Goal: Information Seeking & Learning: Learn about a topic

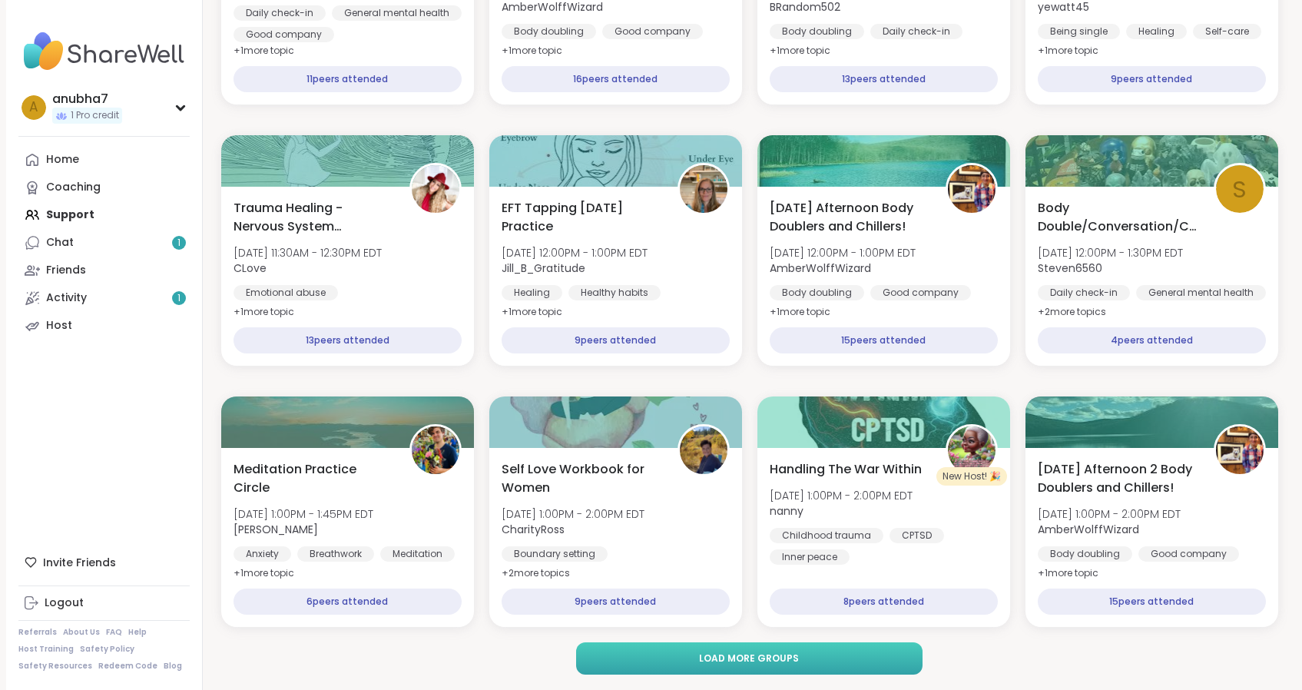
scroll to position [1993, 0]
click at [705, 654] on span "Load more groups" at bounding box center [749, 659] width 100 height 14
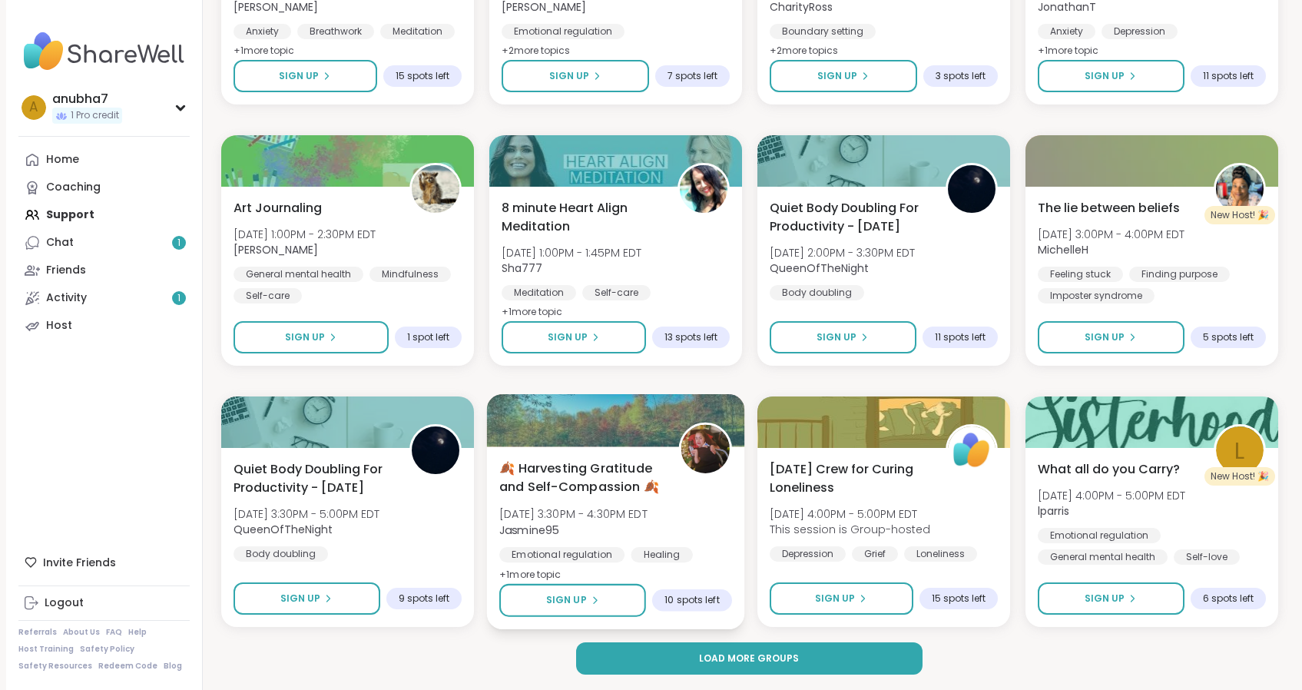
scroll to position [4344, 0]
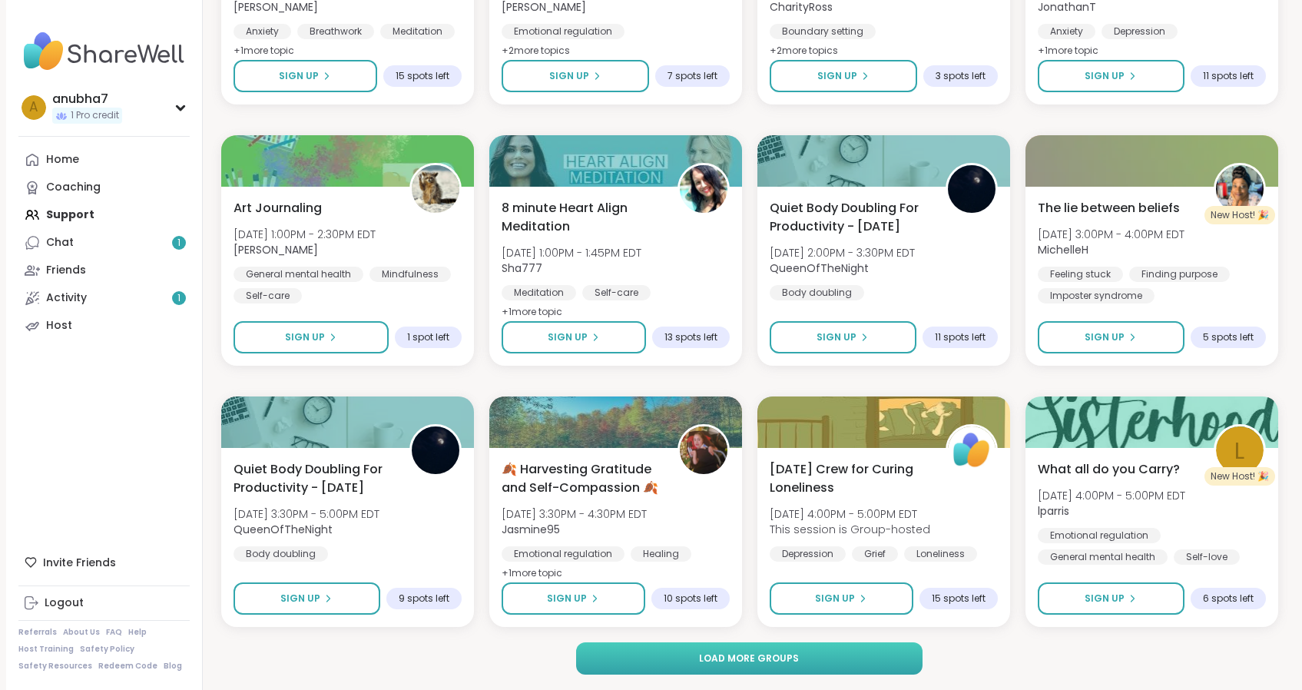
click at [713, 665] on span "Load more groups" at bounding box center [749, 659] width 100 height 14
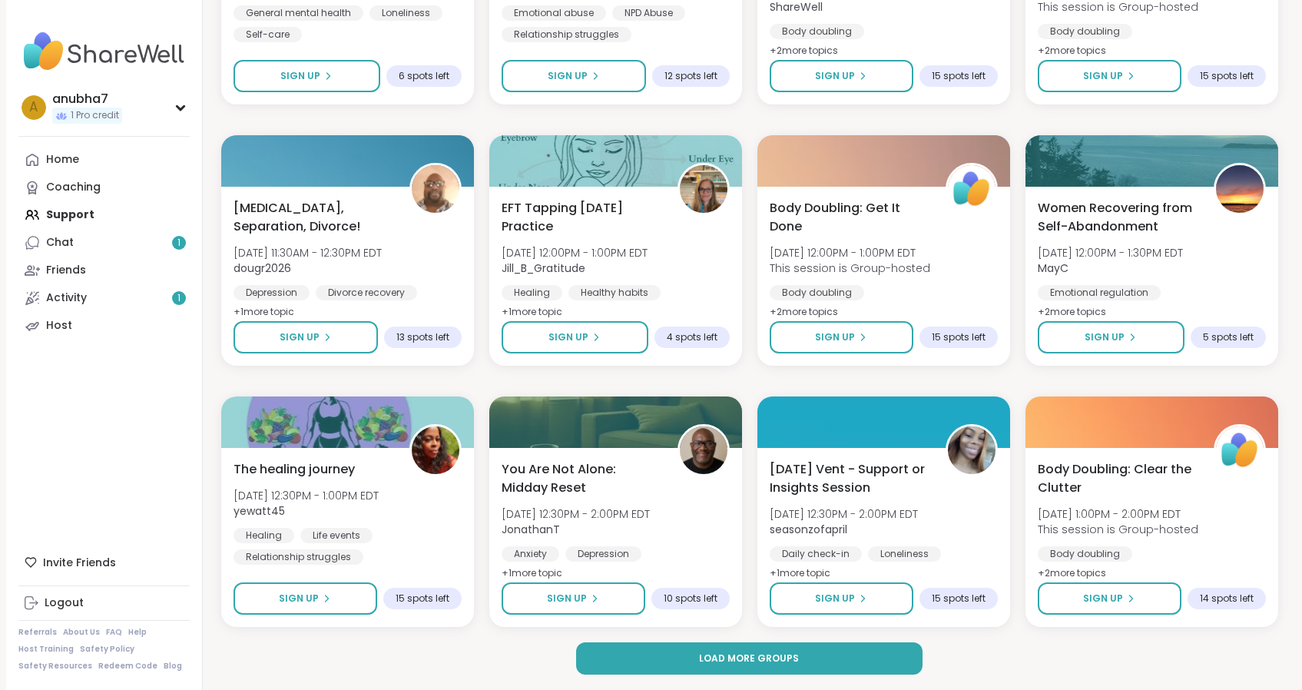
scroll to position [6695, 0]
click at [759, 661] on span "Load more groups" at bounding box center [749, 659] width 100 height 14
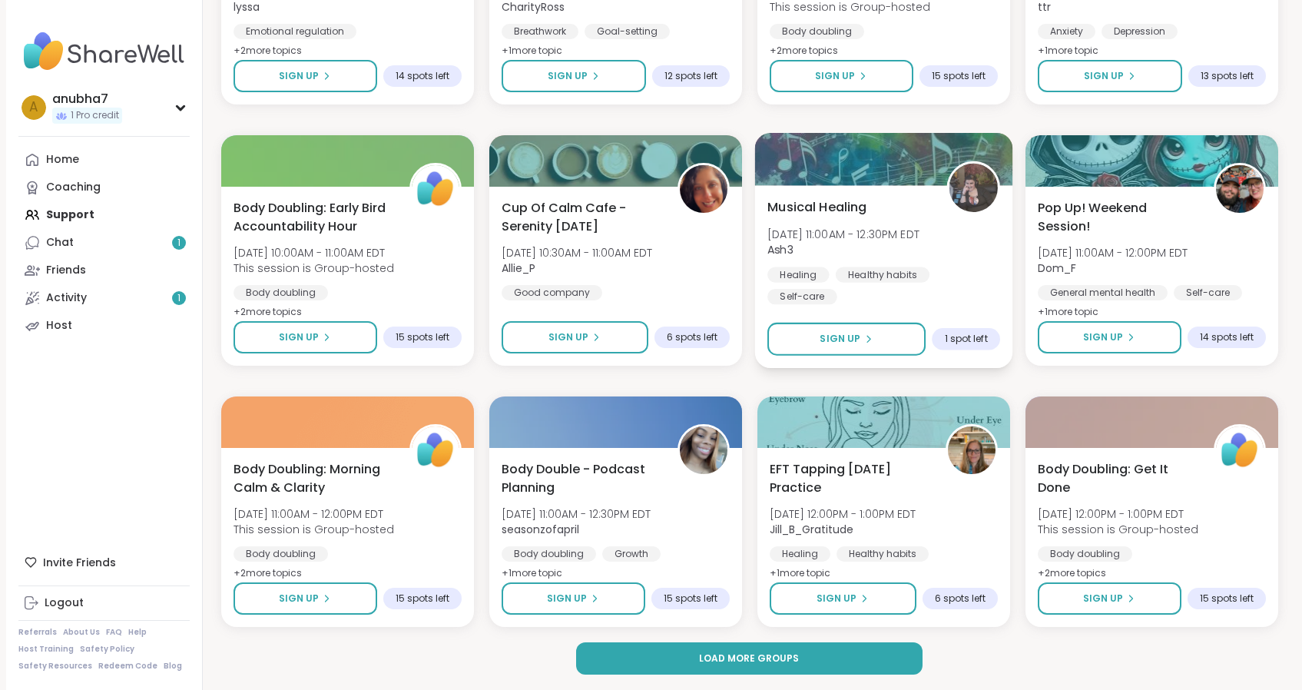
scroll to position [9047, 0]
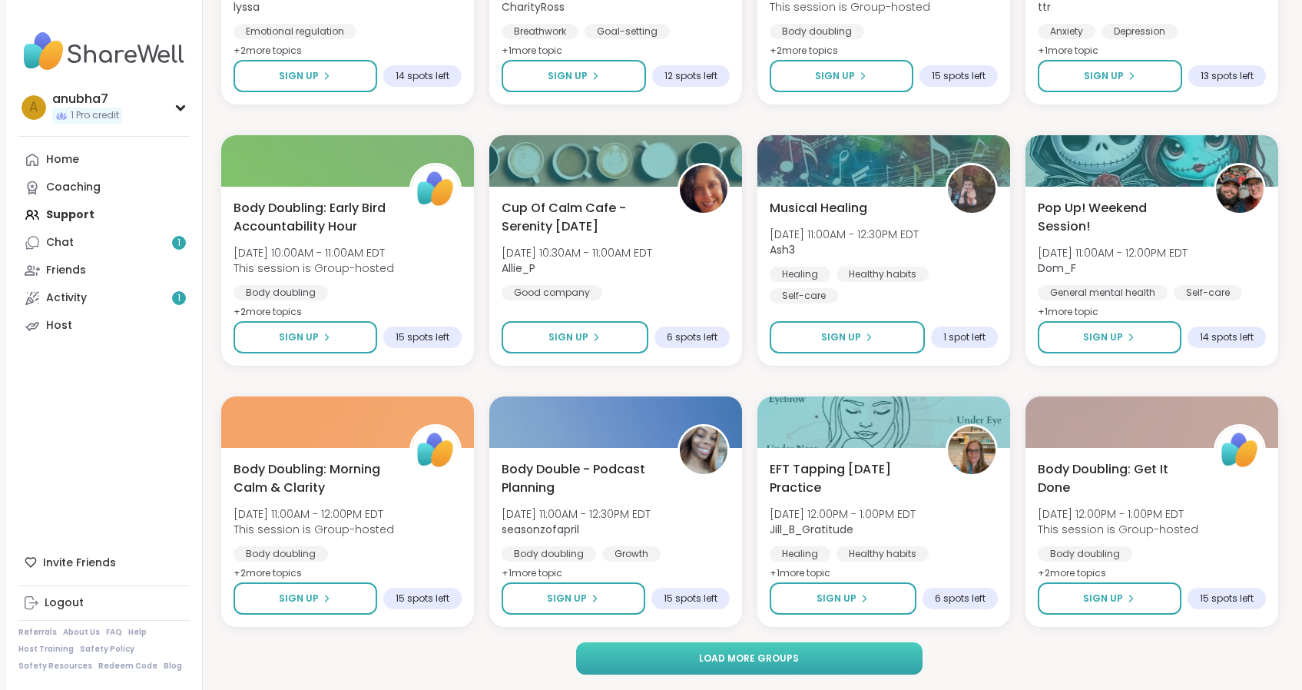
click at [760, 657] on span "Load more groups" at bounding box center [749, 659] width 100 height 14
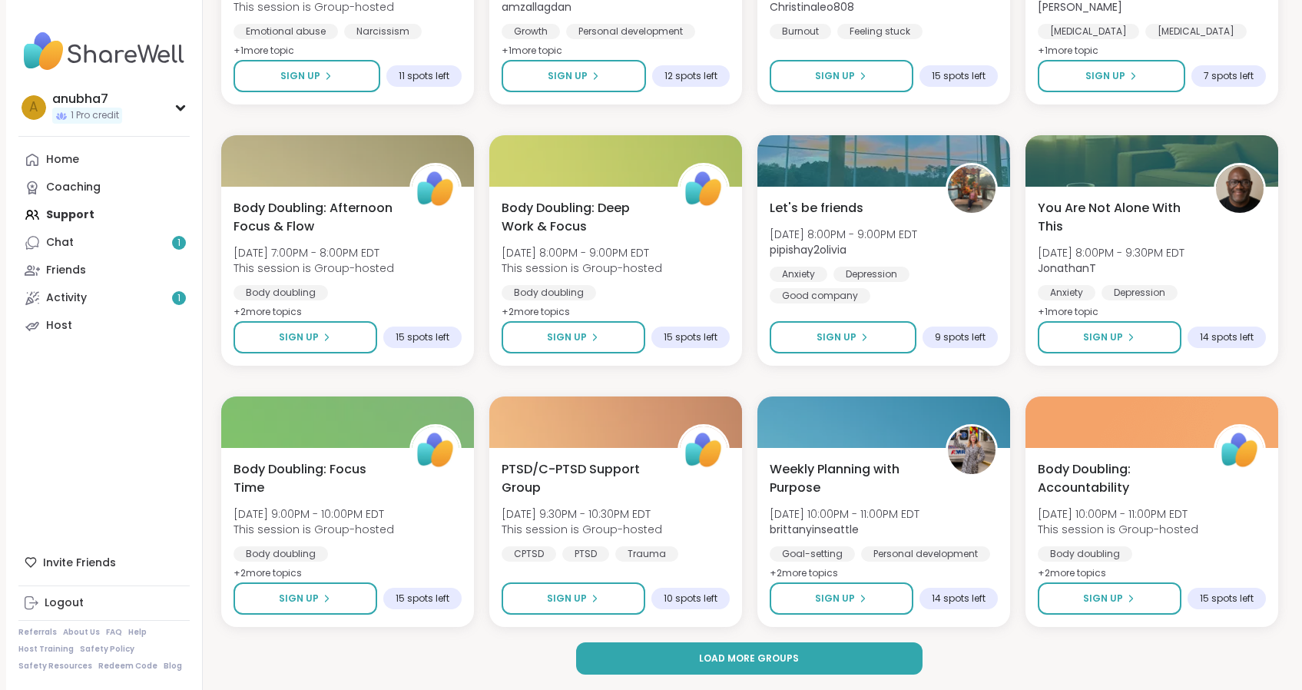
scroll to position [11398, 0]
click at [760, 653] on span "Load more groups" at bounding box center [749, 659] width 100 height 14
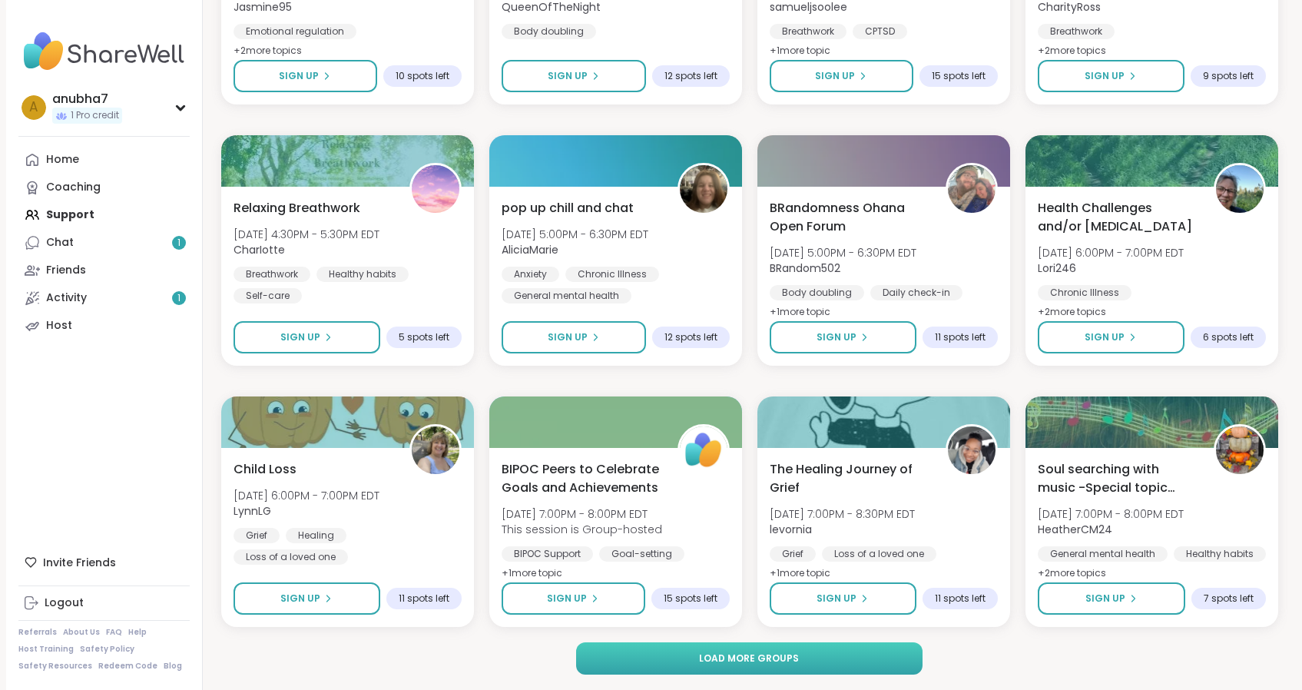
scroll to position [13749, 0]
click at [738, 661] on span "Load more groups" at bounding box center [749, 659] width 100 height 14
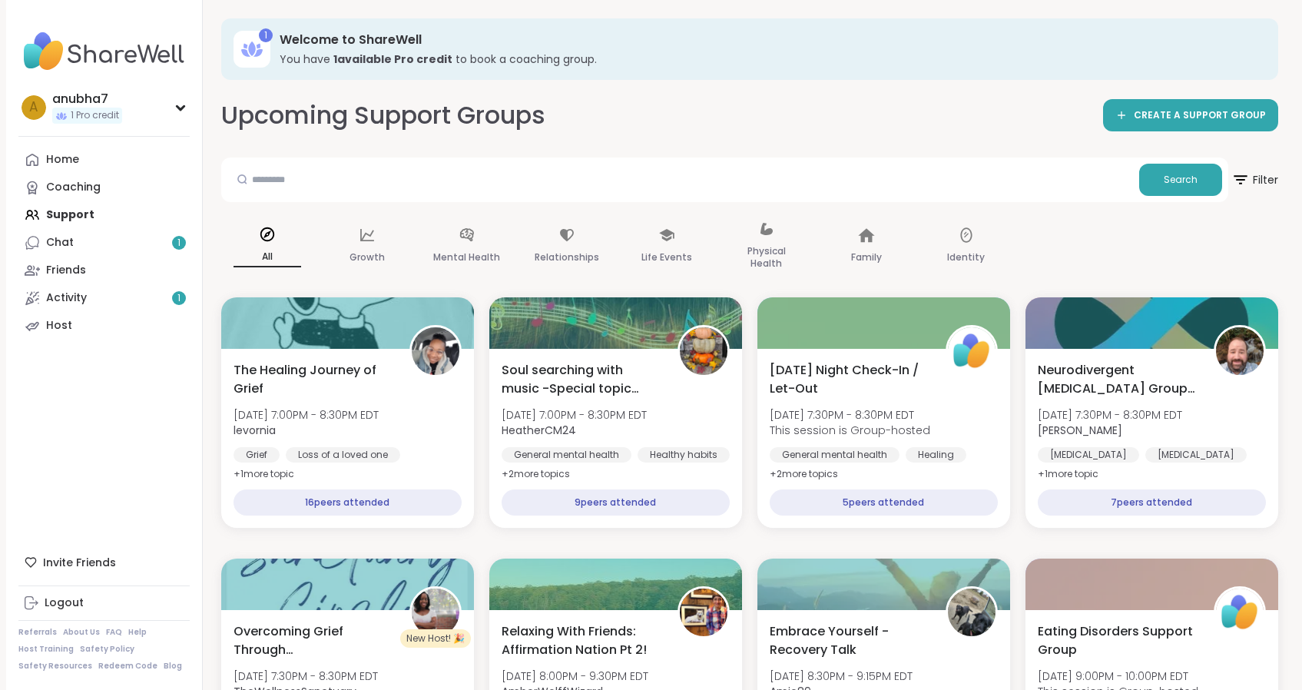
scroll to position [0, 0]
click at [394, 184] on input "text" at bounding box center [680, 179] width 906 height 31
type input "**********"
click at [1170, 180] on span "Search" at bounding box center [1181, 180] width 34 height 14
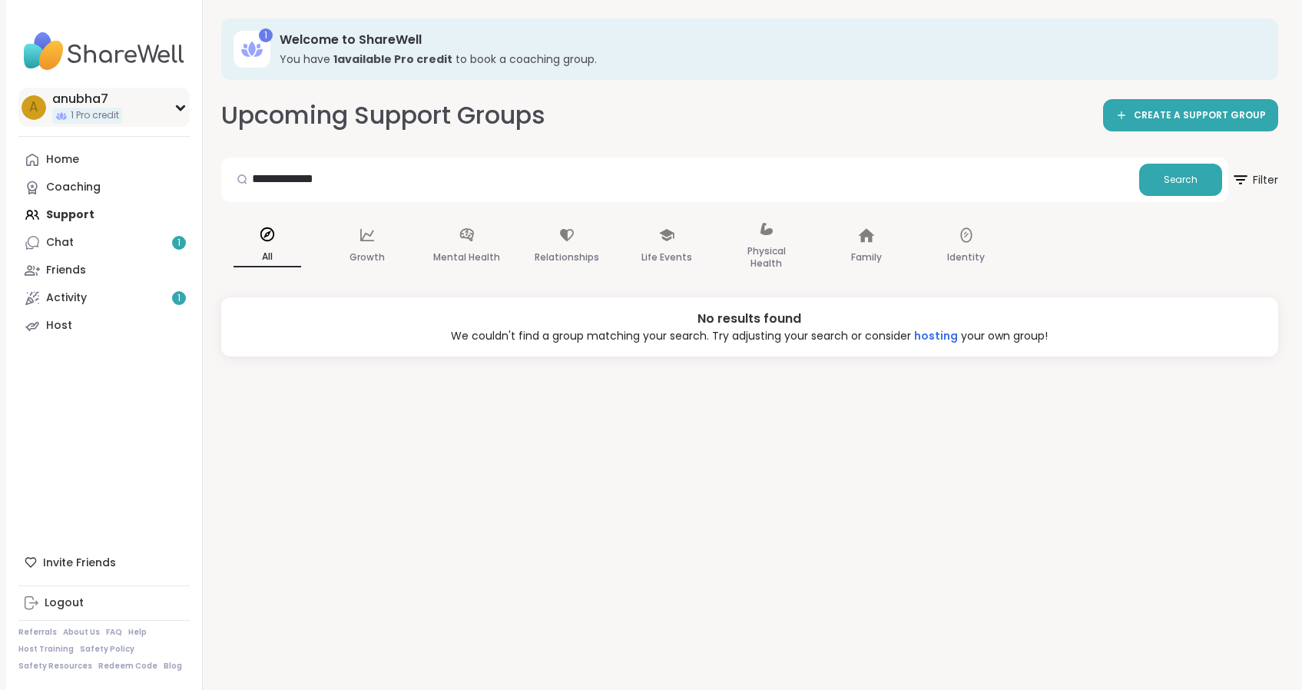
click at [184, 107] on icon at bounding box center [180, 108] width 7 height 4
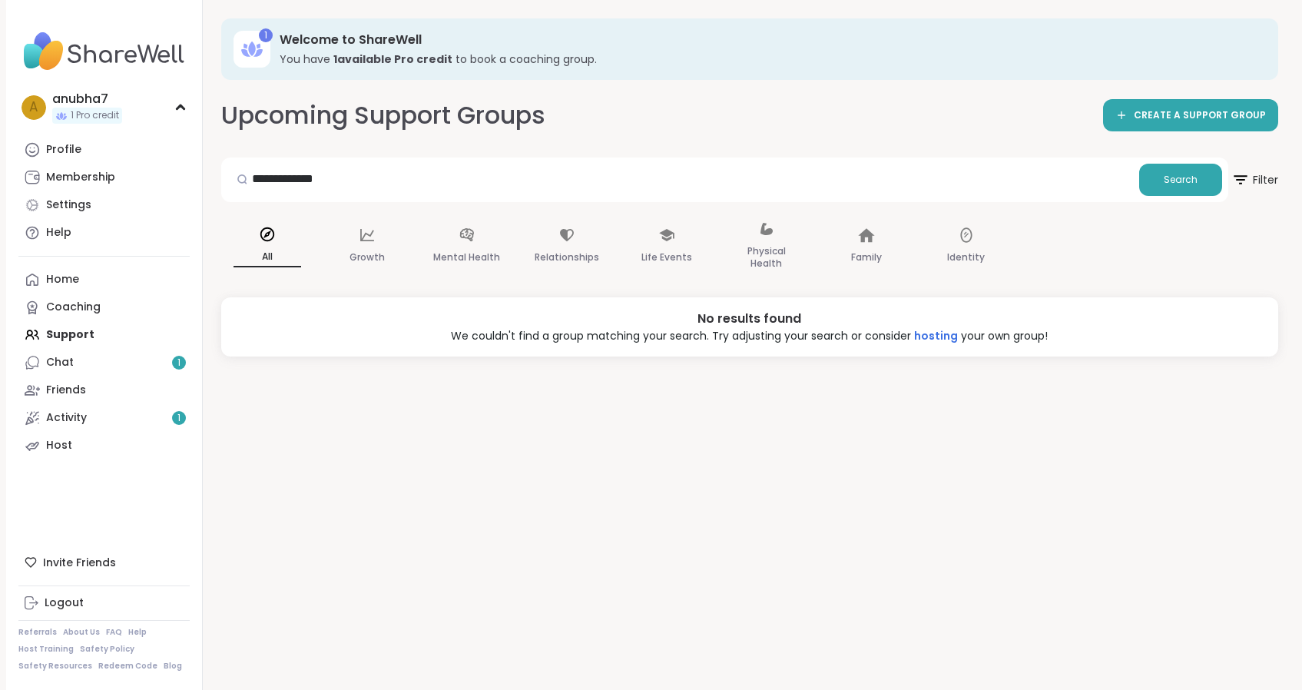
click at [330, 51] on h3 "You have 1 available Pro credit to book a coaching group." at bounding box center [768, 58] width 977 height 15
click at [1176, 184] on span "Search" at bounding box center [1181, 180] width 34 height 14
click at [1176, 177] on span "Search" at bounding box center [1181, 180] width 34 height 14
